Goal: Information Seeking & Learning: Find specific fact

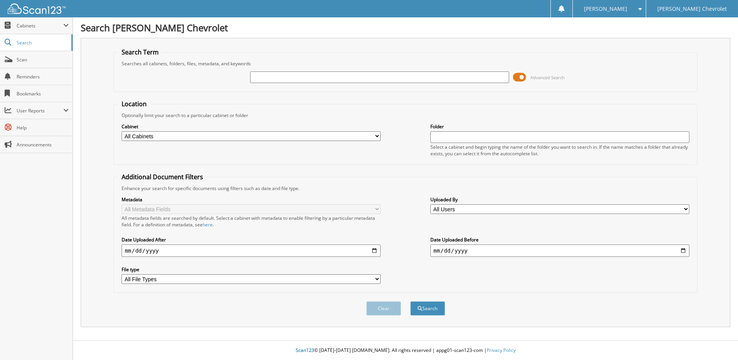
click at [282, 76] on input "text" at bounding box center [379, 77] width 259 height 12
type input "186494"
click at [410, 301] on button "Search" at bounding box center [427, 308] width 35 height 14
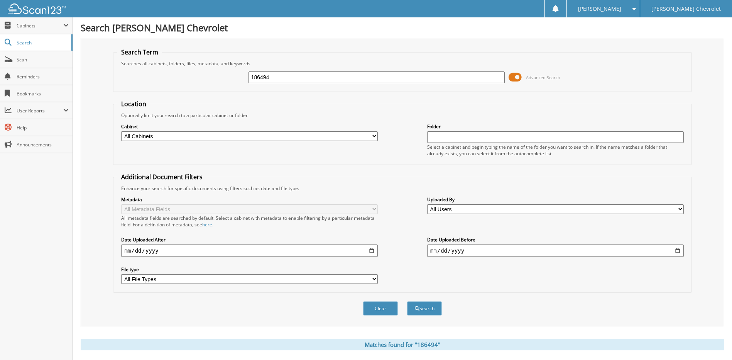
click at [300, 78] on input "186494" at bounding box center [376, 77] width 257 height 12
type input "180265"
click at [407, 301] on button "Search" at bounding box center [424, 308] width 35 height 14
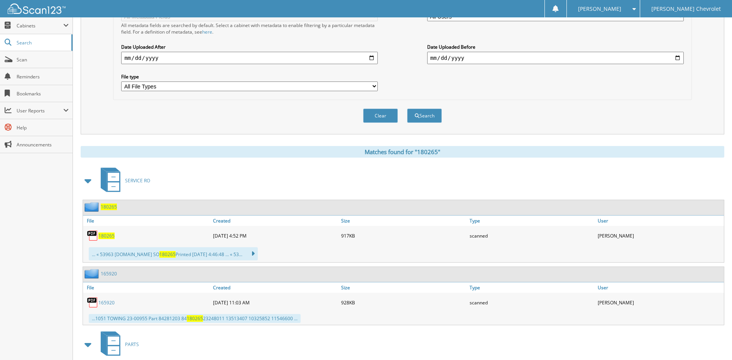
scroll to position [193, 0]
click at [112, 235] on span "180265" at bounding box center [106, 235] width 16 height 7
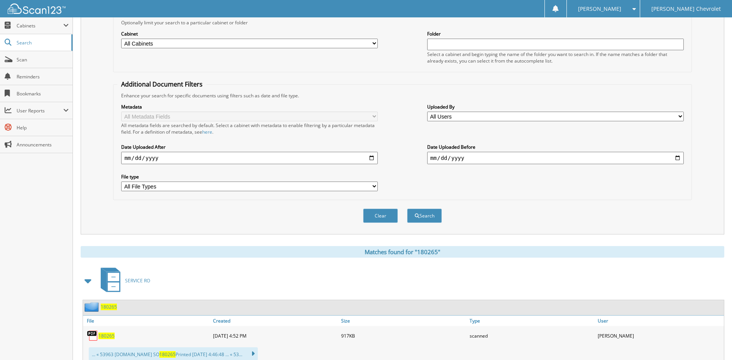
scroll to position [0, 0]
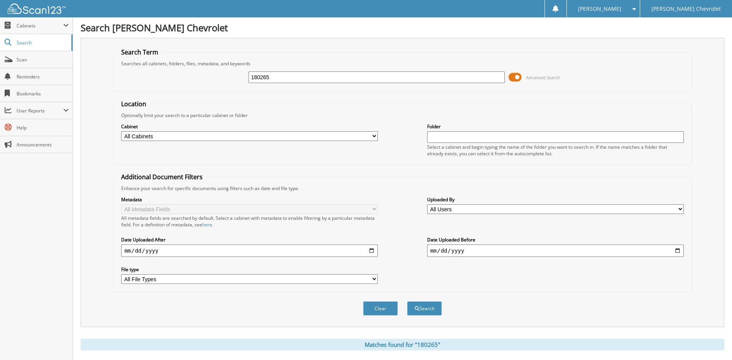
click at [307, 79] on input "180265" at bounding box center [376, 77] width 257 height 12
type input "177169"
click at [407, 301] on button "Search" at bounding box center [424, 308] width 35 height 14
click at [426, 308] on button "Search" at bounding box center [424, 308] width 35 height 14
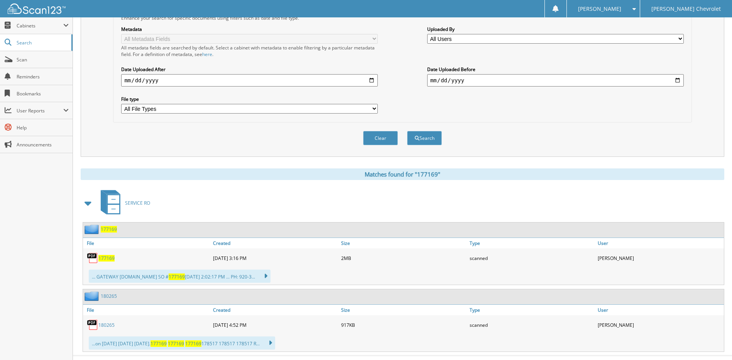
scroll to position [186, 0]
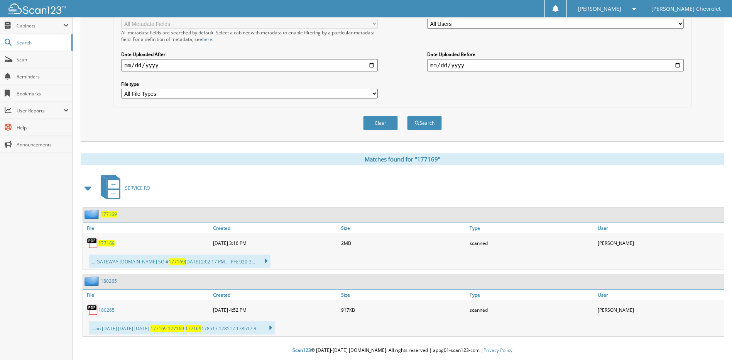
click at [108, 243] on span "177169" at bounding box center [106, 243] width 16 height 7
